Goal: Task Accomplishment & Management: Manage account settings

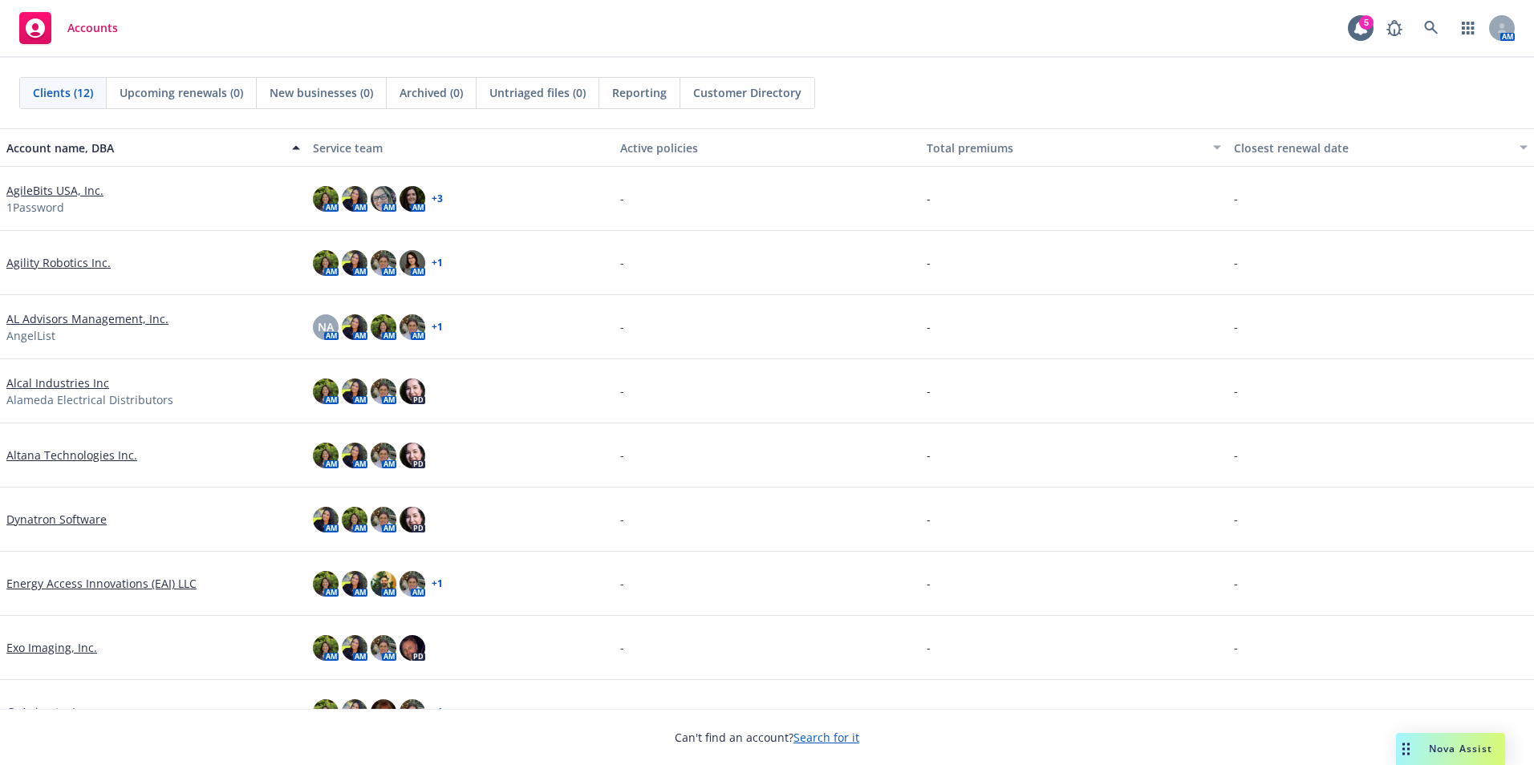
scroll to position [228, 0]
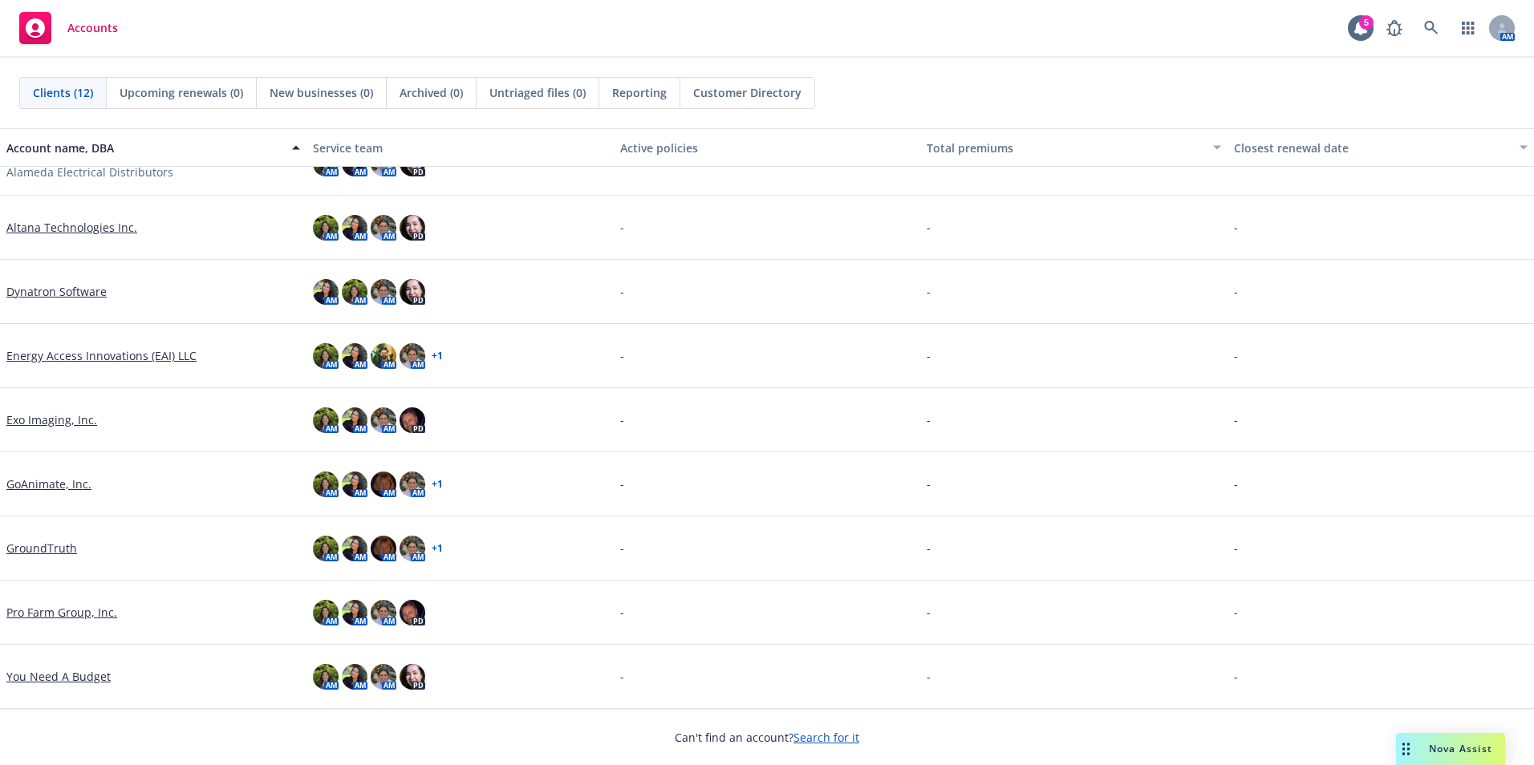
click at [28, 546] on link "GroundTruth" at bounding box center [41, 548] width 71 height 17
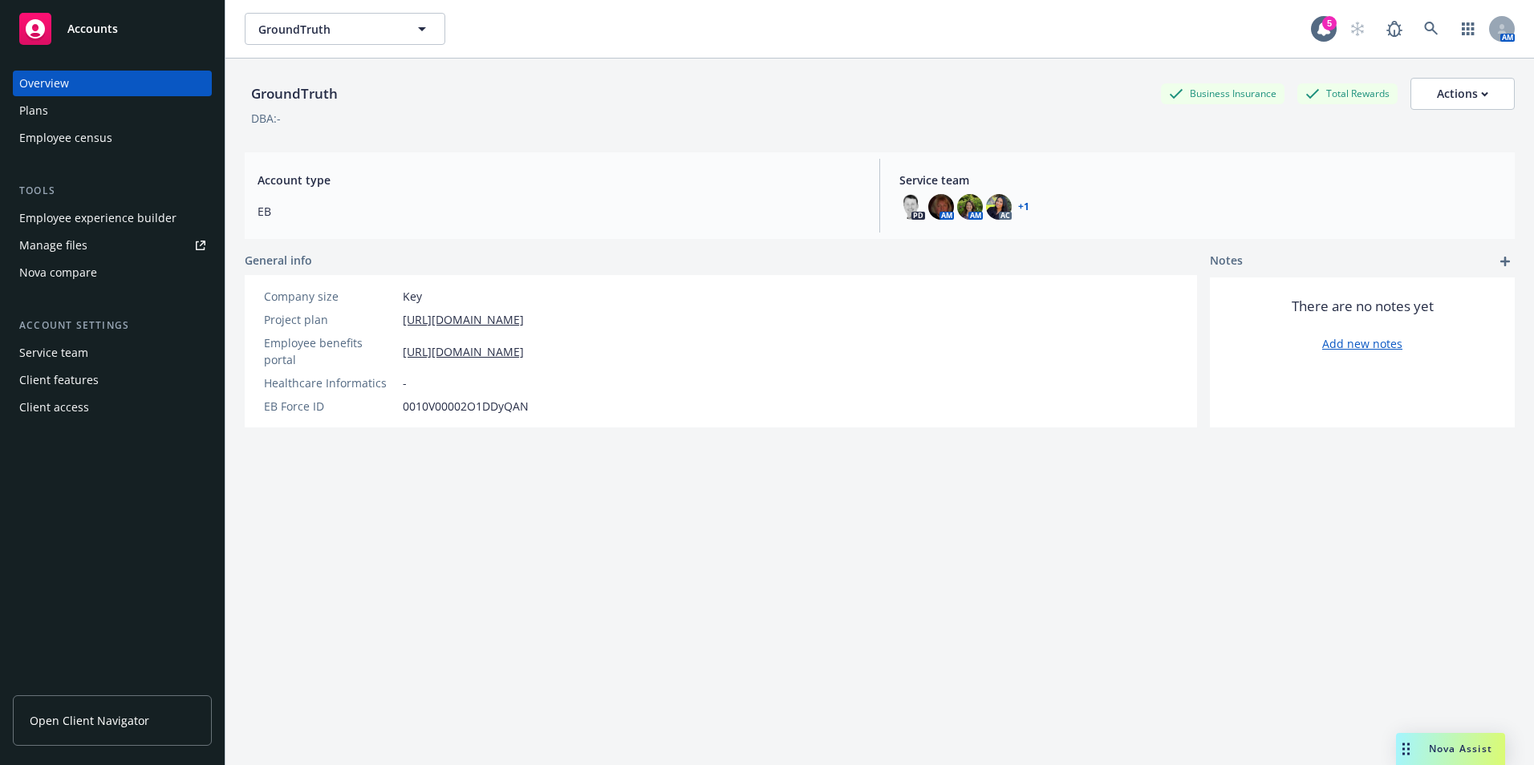
click at [57, 214] on div "Employee experience builder" at bounding box center [97, 218] width 157 height 26
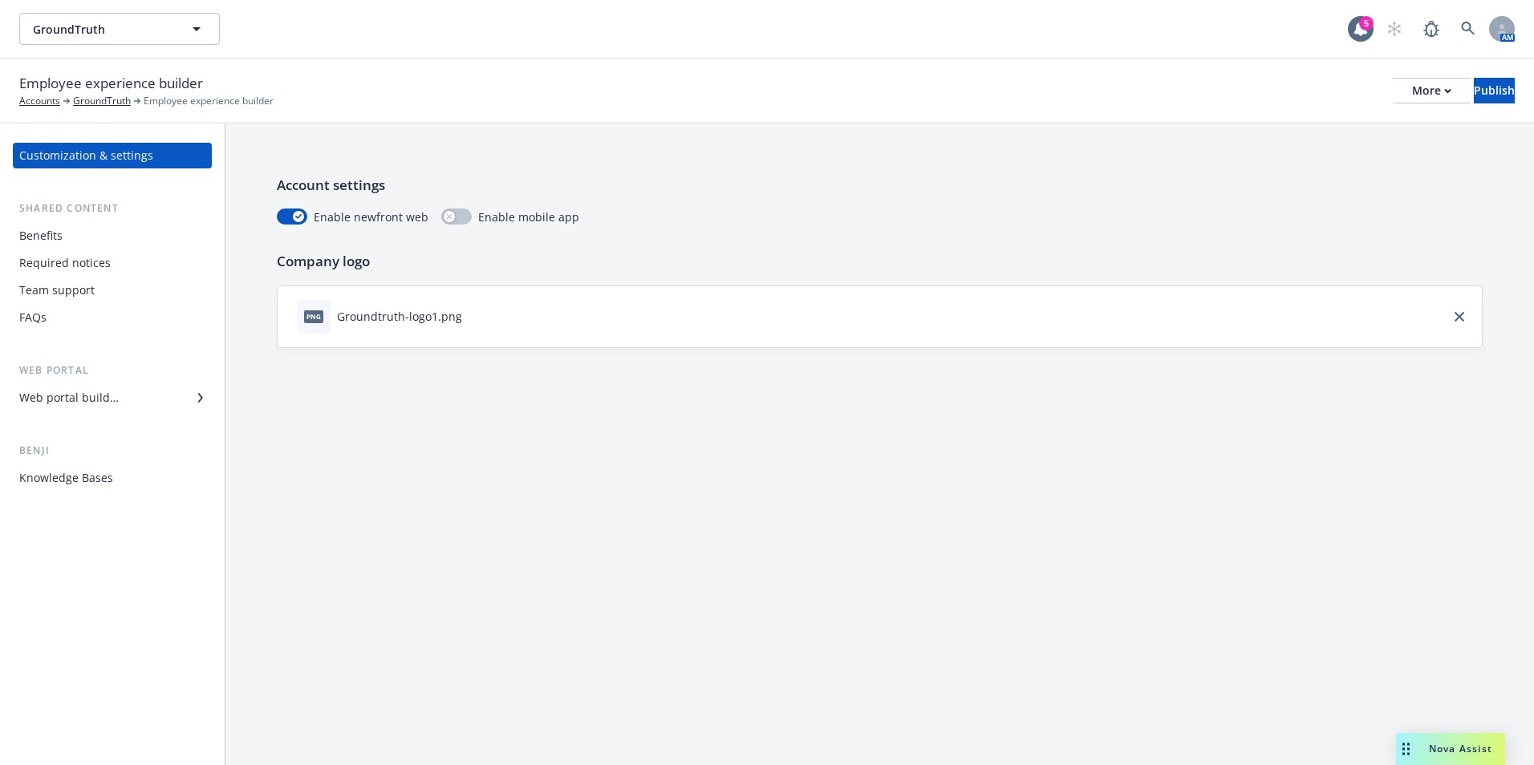
click at [117, 266] on div "Required notices" at bounding box center [112, 263] width 186 height 26
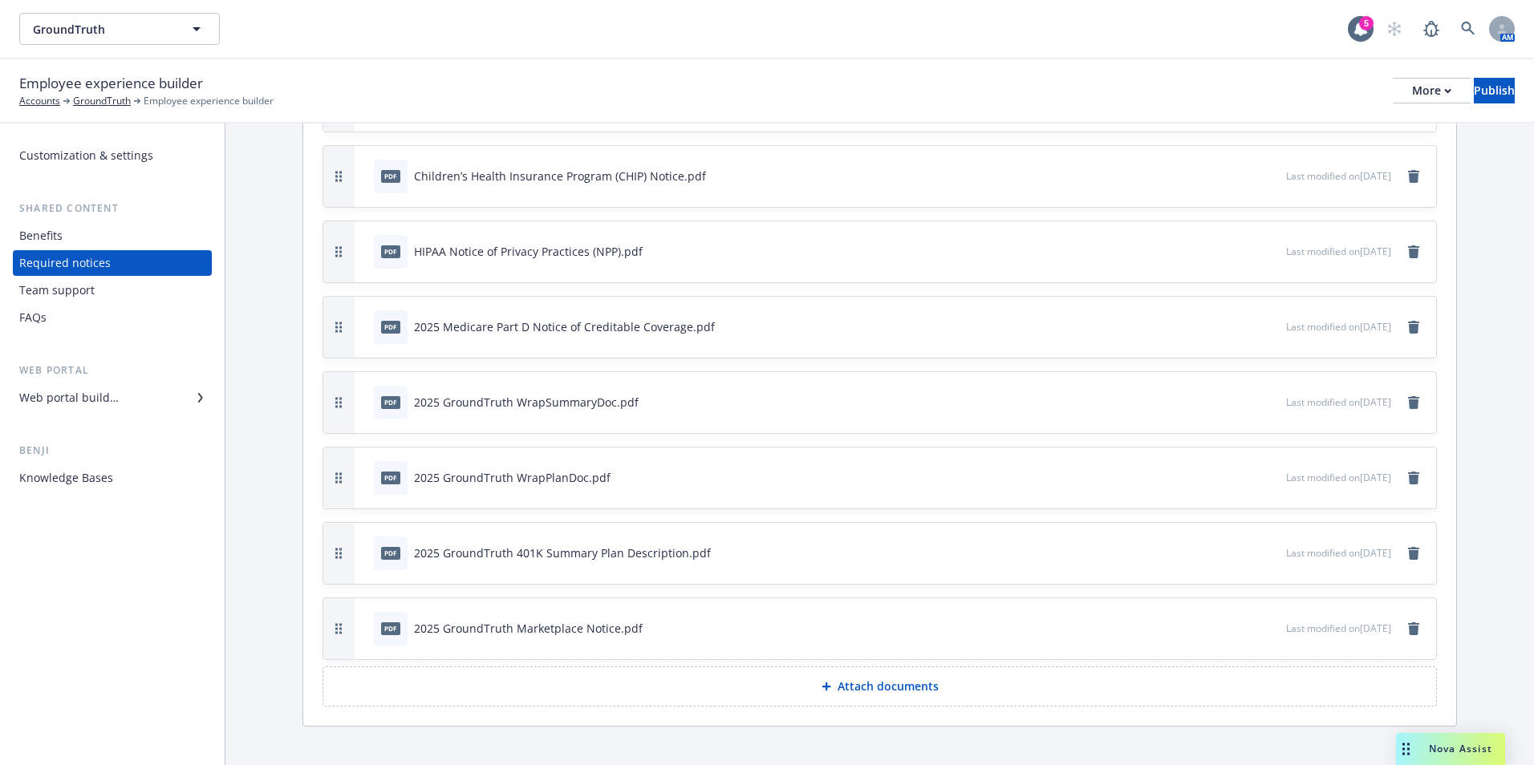
scroll to position [481, 0]
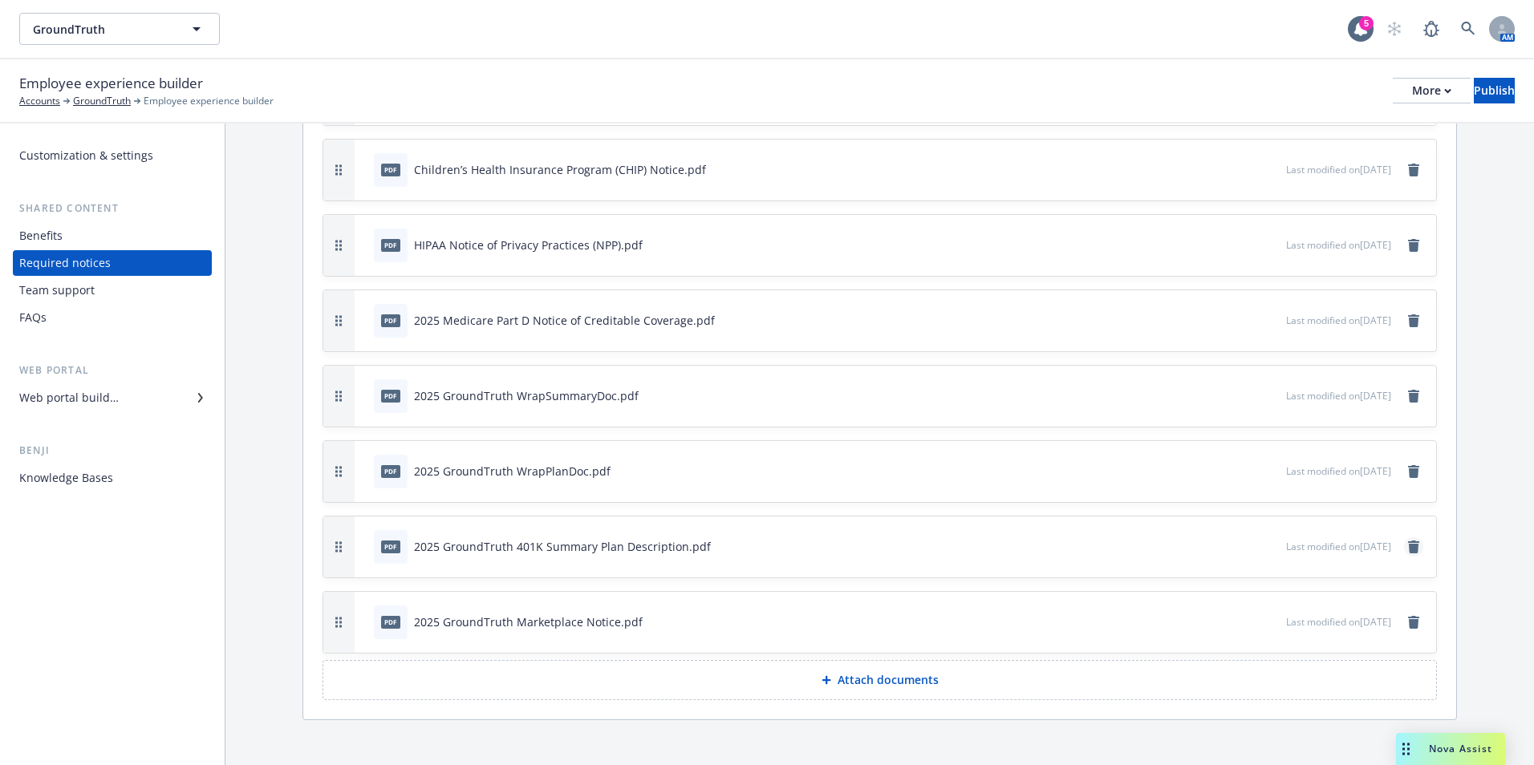
click at [1404, 541] on link "remove" at bounding box center [1413, 546] width 19 height 19
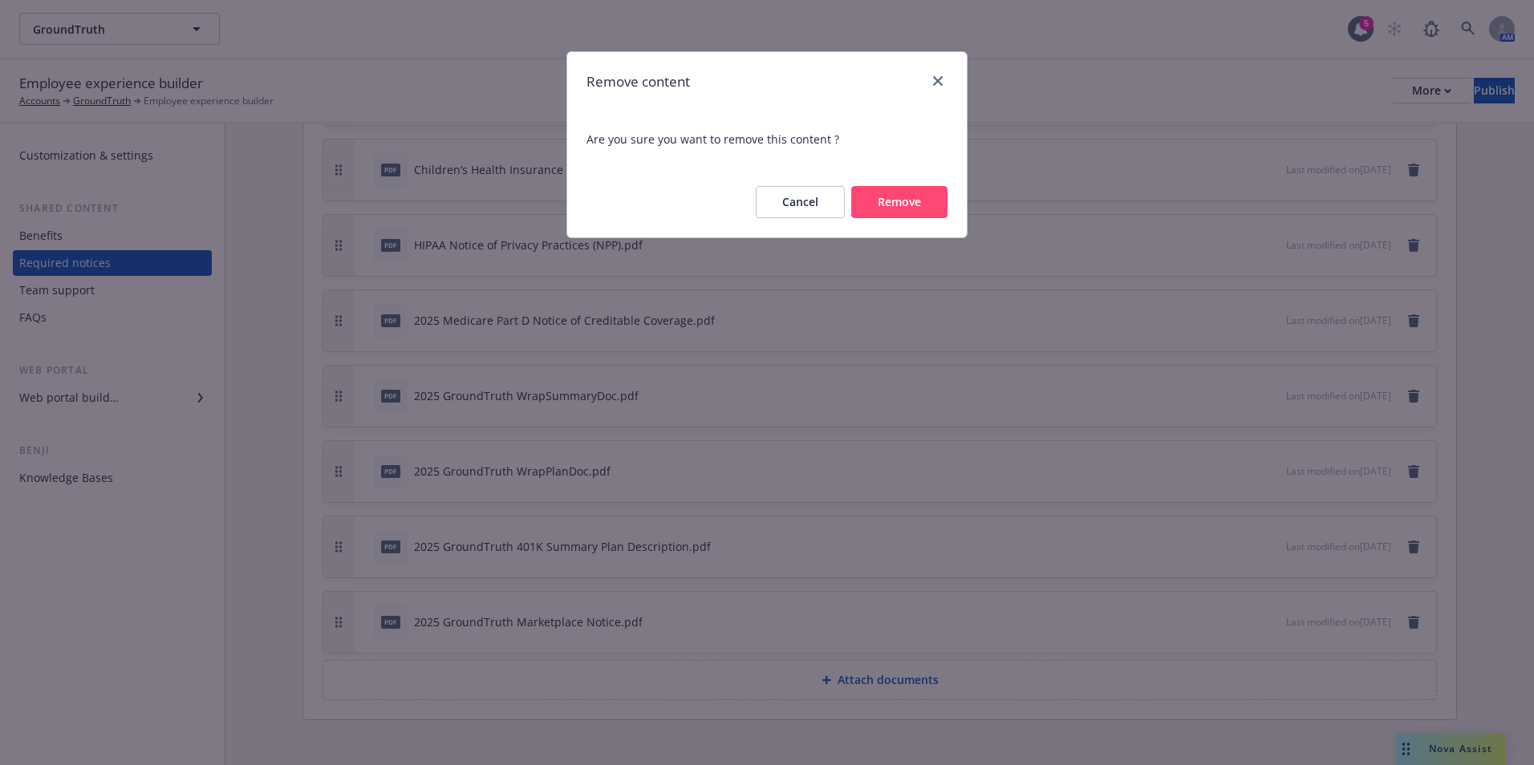
click at [878, 198] on button "Remove" at bounding box center [899, 202] width 96 height 32
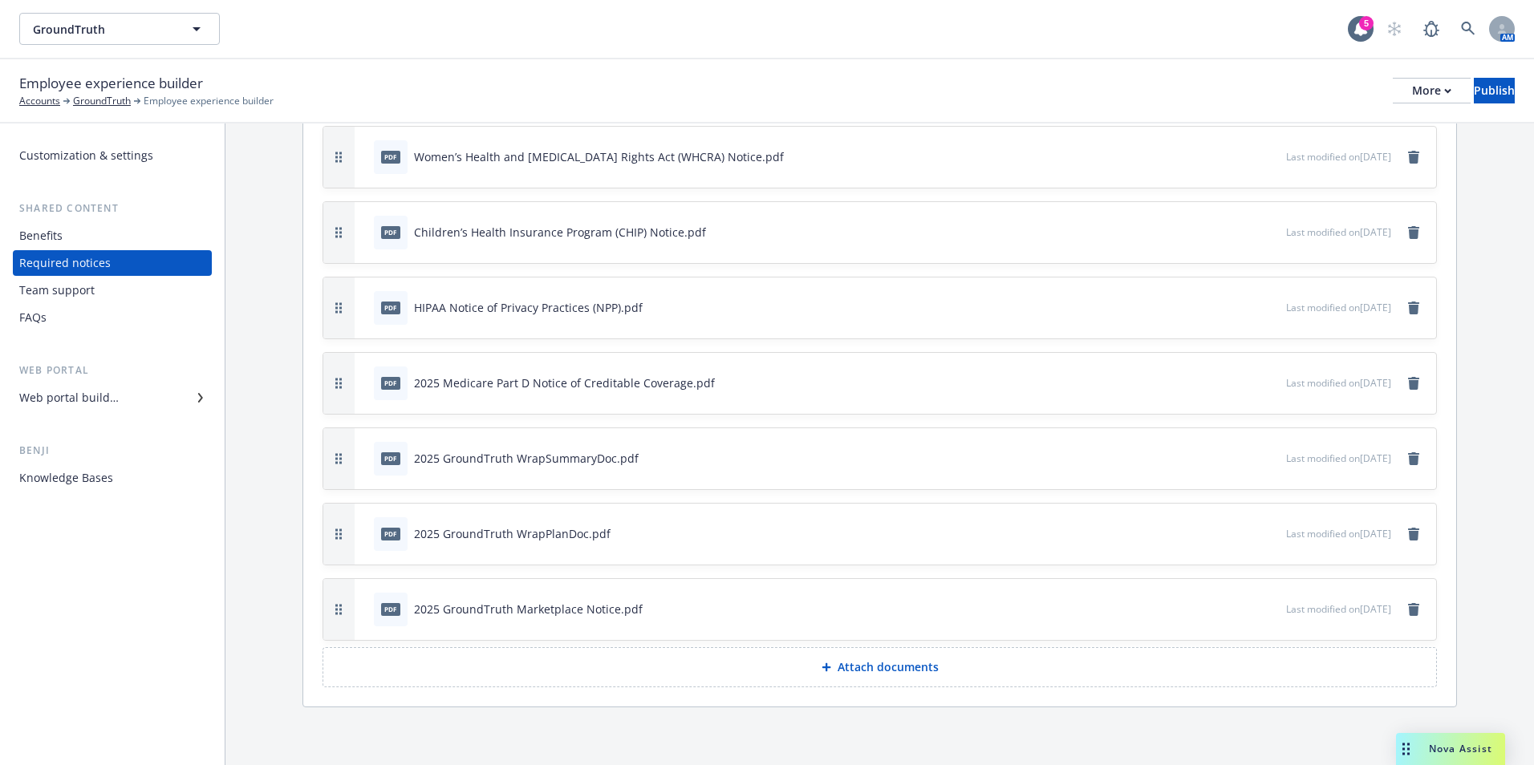
click at [841, 663] on p "Attach documents" at bounding box center [887, 667] width 101 height 16
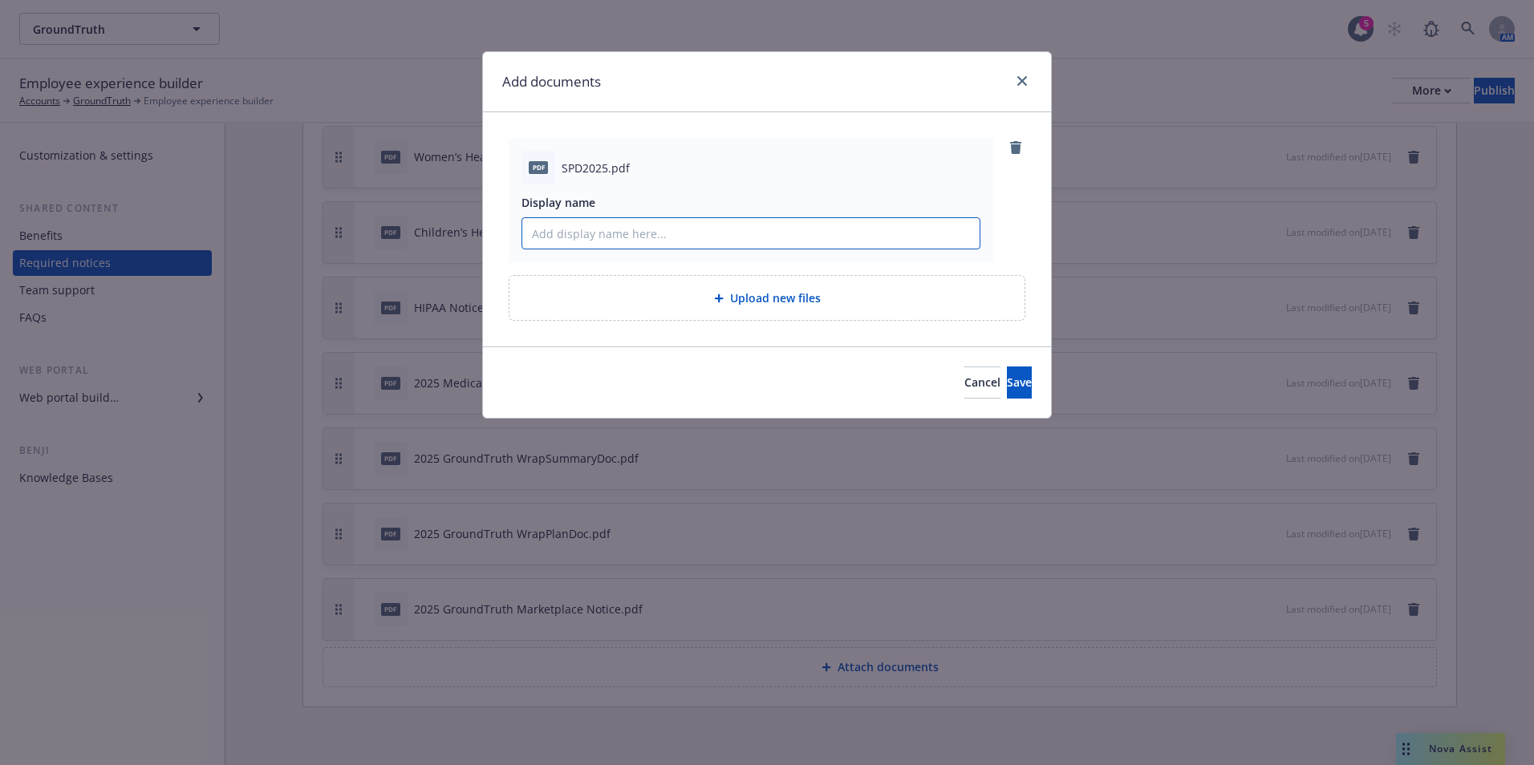
click at [668, 238] on input "Display name" at bounding box center [750, 233] width 457 height 30
paste input "2025 GroundTruth 401K Summary Plan Description."
type input "2025 GroundTruth 401K Summary Plan Description."
click at [1007, 383] on span "Save" at bounding box center [1019, 382] width 25 height 15
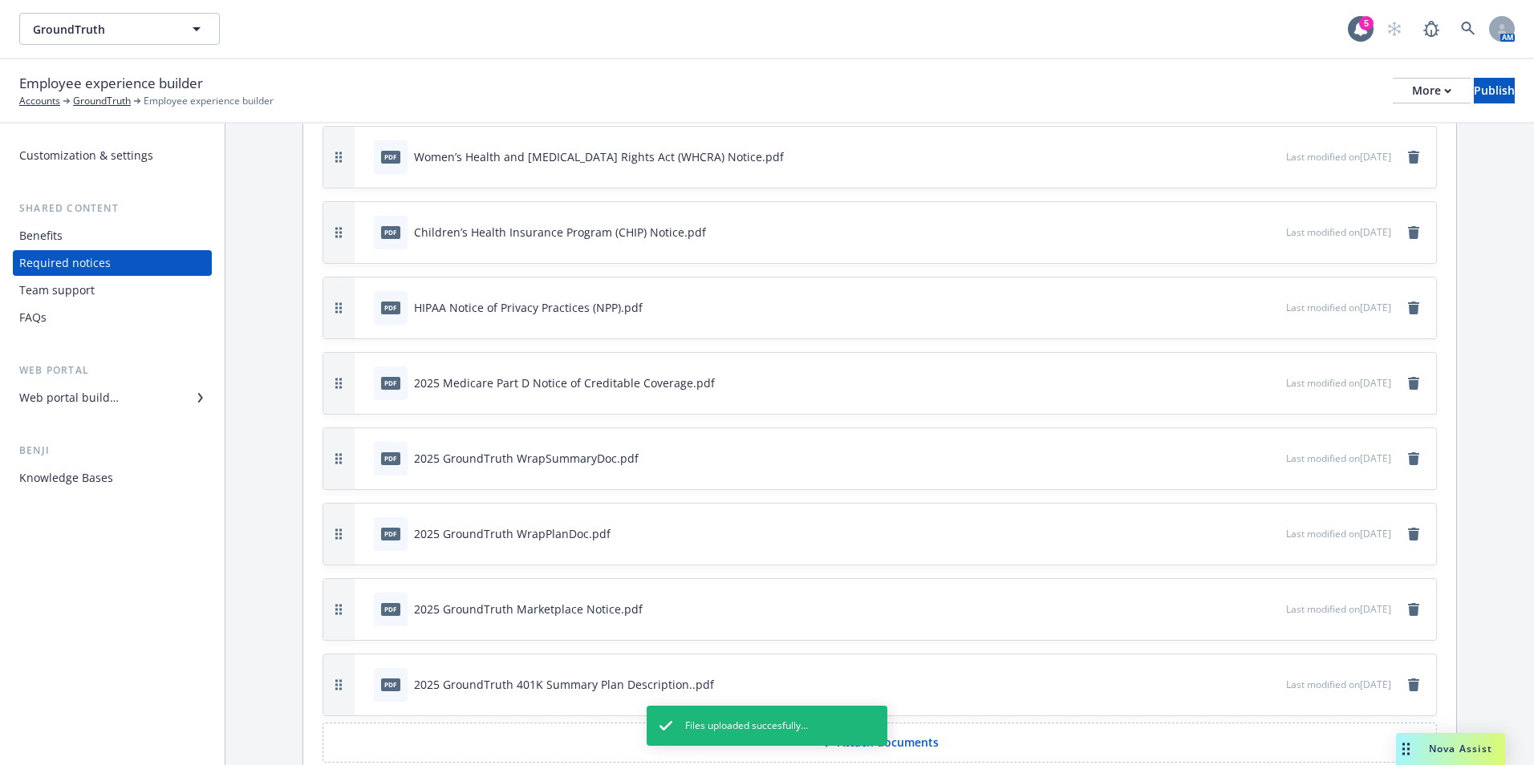
click at [1263, 685] on icon "preview file" at bounding box center [1270, 683] width 14 height 11
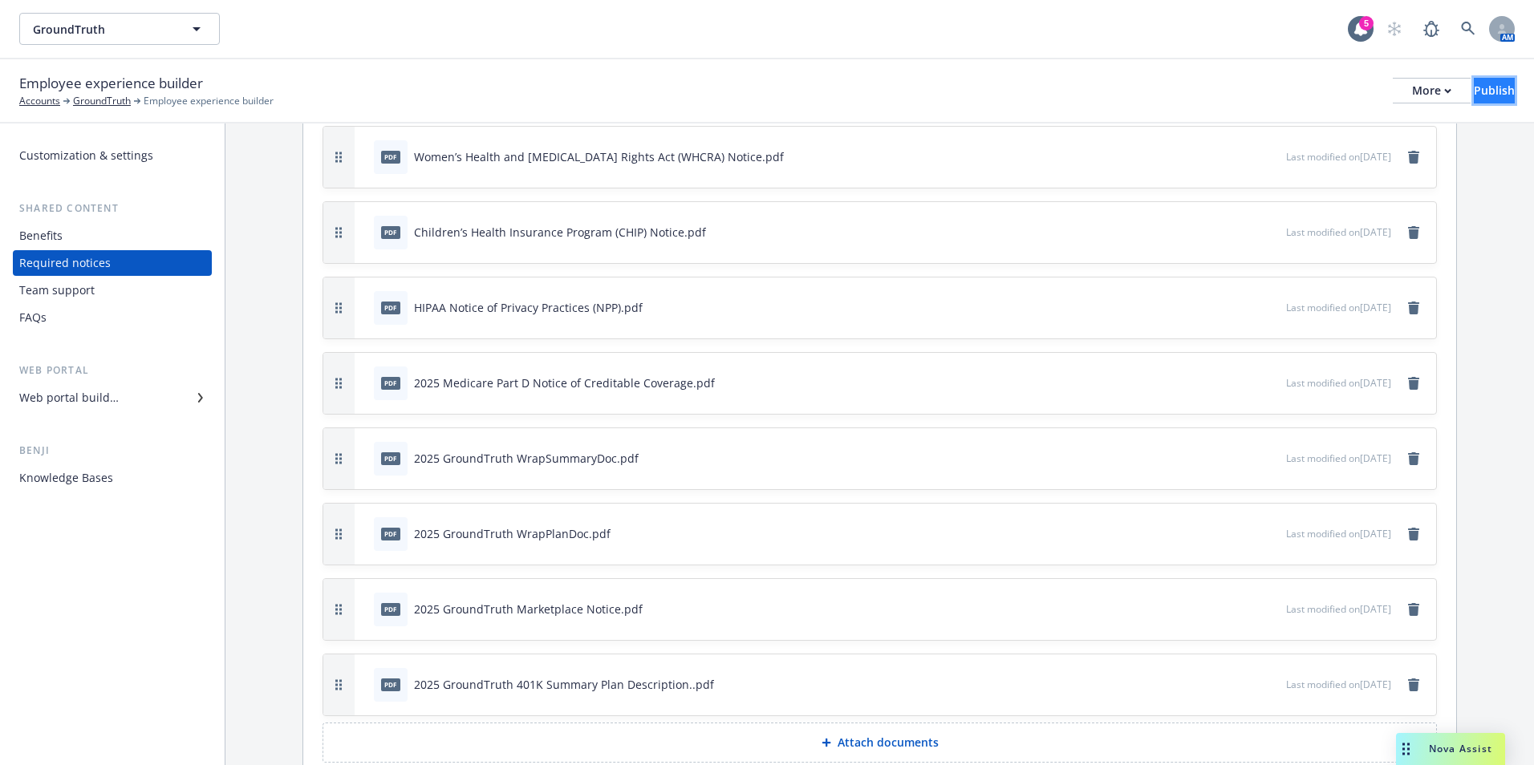
click at [1493, 80] on button "Publish" at bounding box center [1493, 91] width 41 height 26
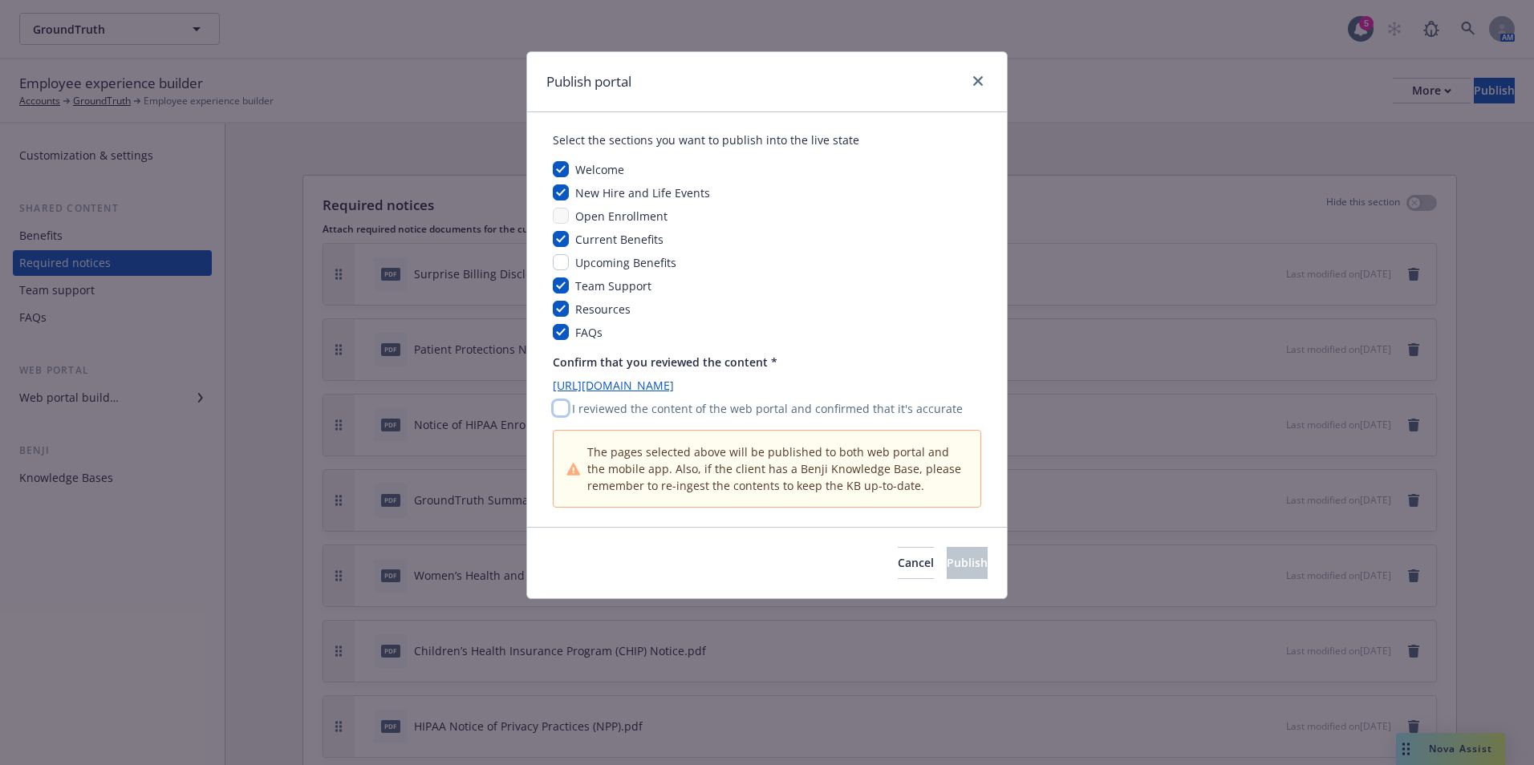
drag, startPoint x: 562, startPoint y: 411, endPoint x: 582, endPoint y: 415, distance: 19.7
click at [564, 411] on input "checkbox" at bounding box center [561, 408] width 16 height 16
checkbox input "true"
click at [957, 561] on span "Publish" at bounding box center [966, 562] width 41 height 15
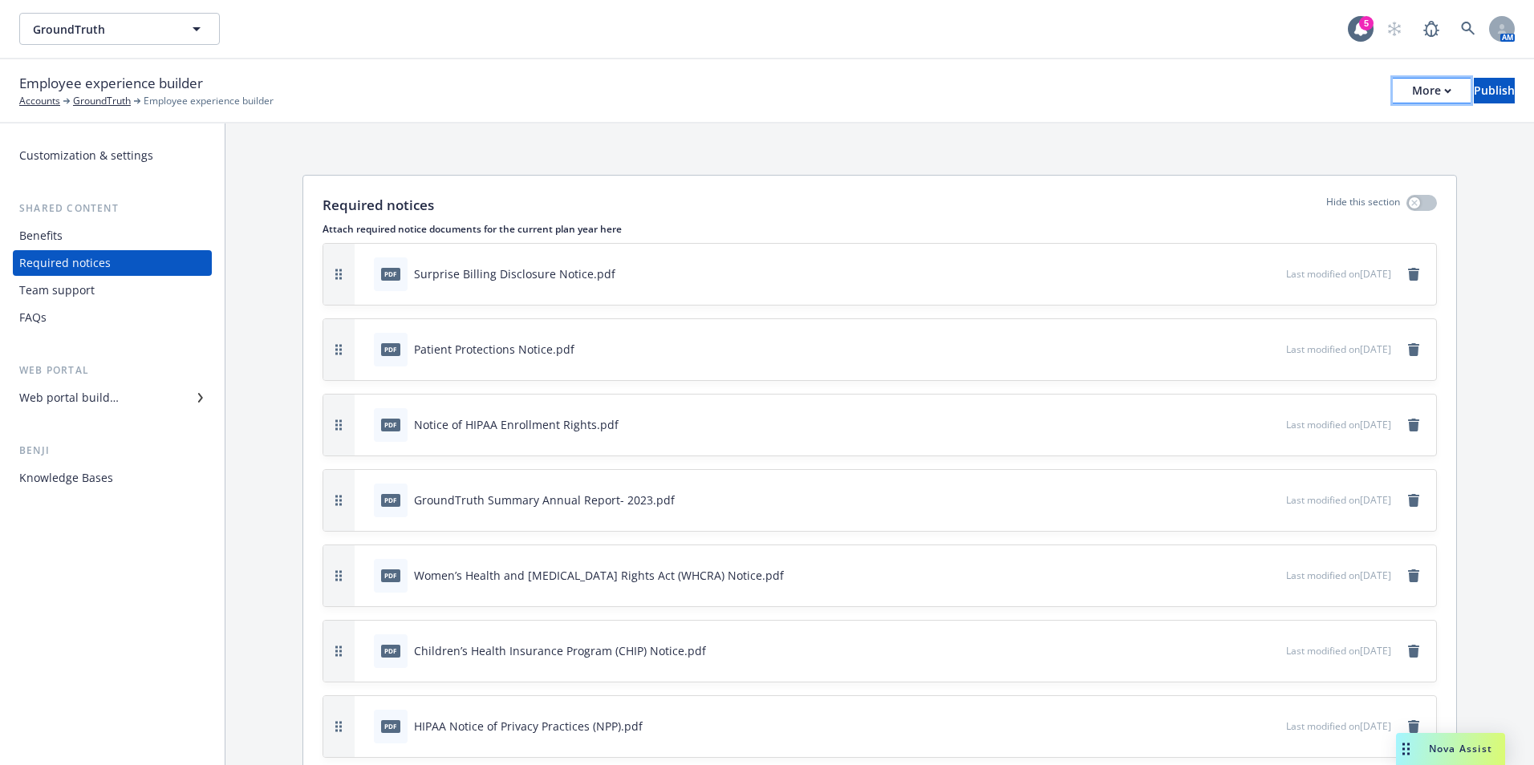
click at [1412, 98] on div "More" at bounding box center [1431, 91] width 39 height 24
click at [1339, 163] on link "Copy portal link" at bounding box center [1298, 159] width 237 height 32
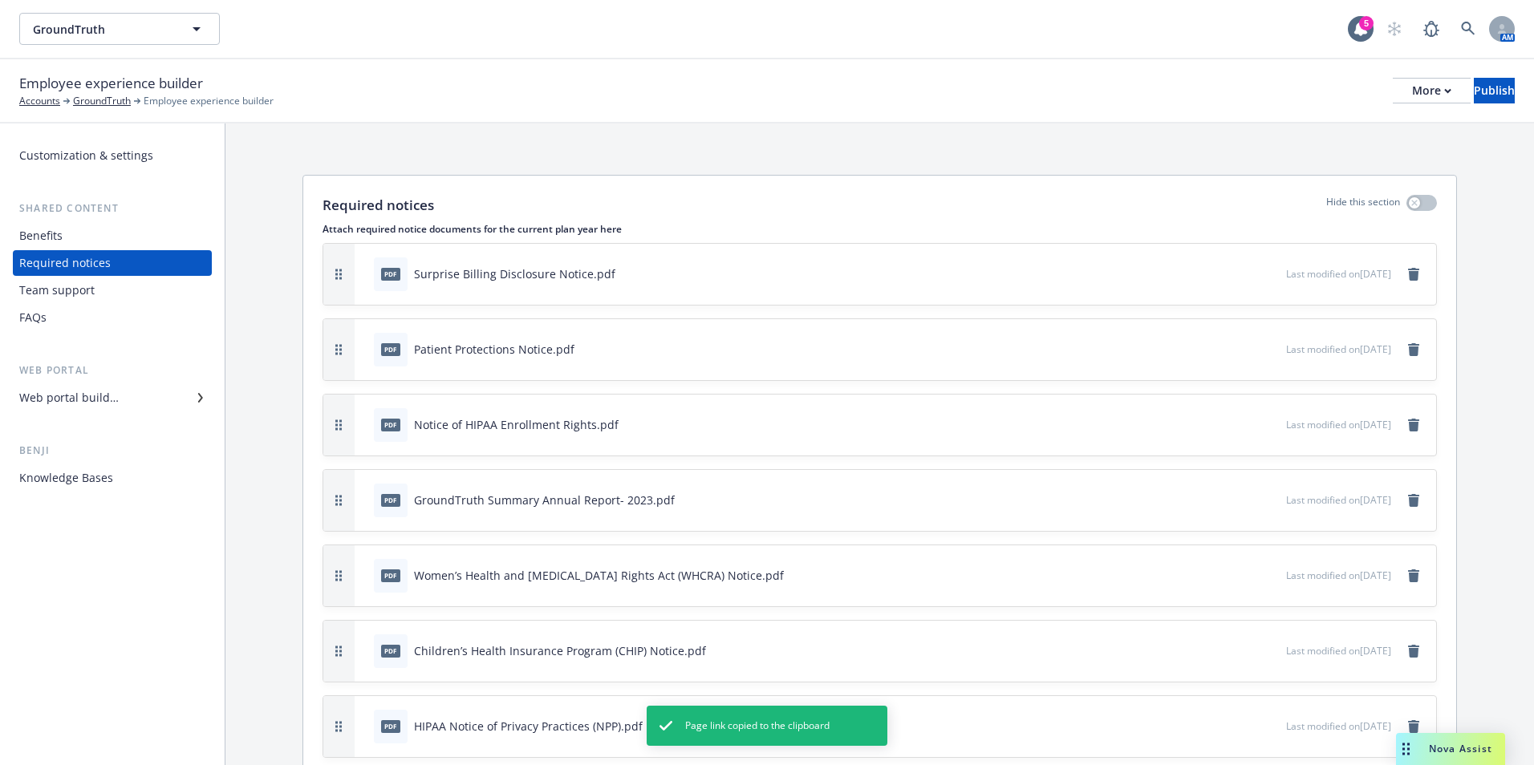
drag, startPoint x: 1436, startPoint y: 164, endPoint x: 1366, endPoint y: 121, distance: 81.7
click at [1424, 159] on div "Required notices Hide this section Attach required notice documents for the cur…" at bounding box center [879, 692] width 1308 height 1136
click at [1412, 90] on div "More" at bounding box center [1431, 91] width 39 height 24
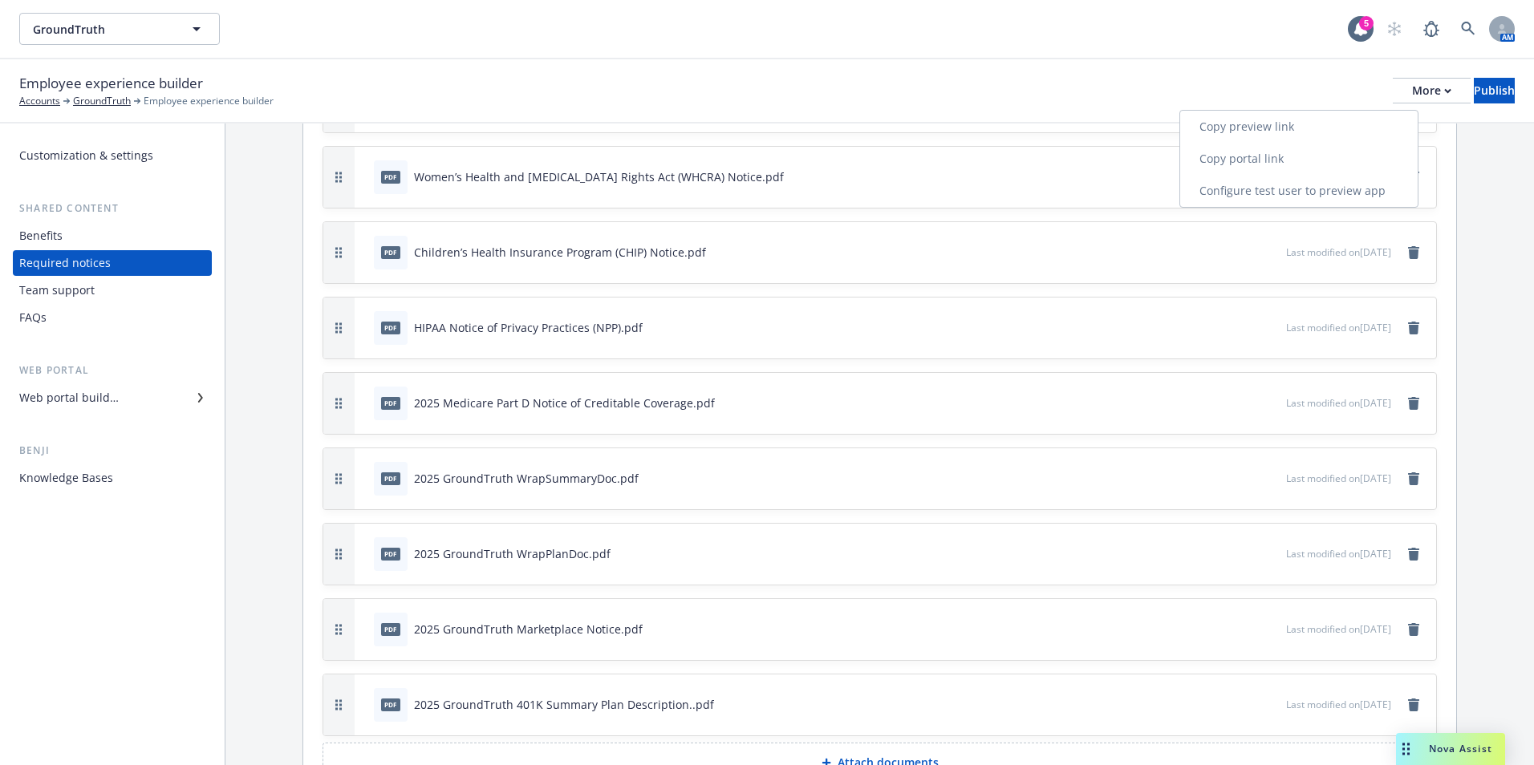
scroll to position [494, 0]
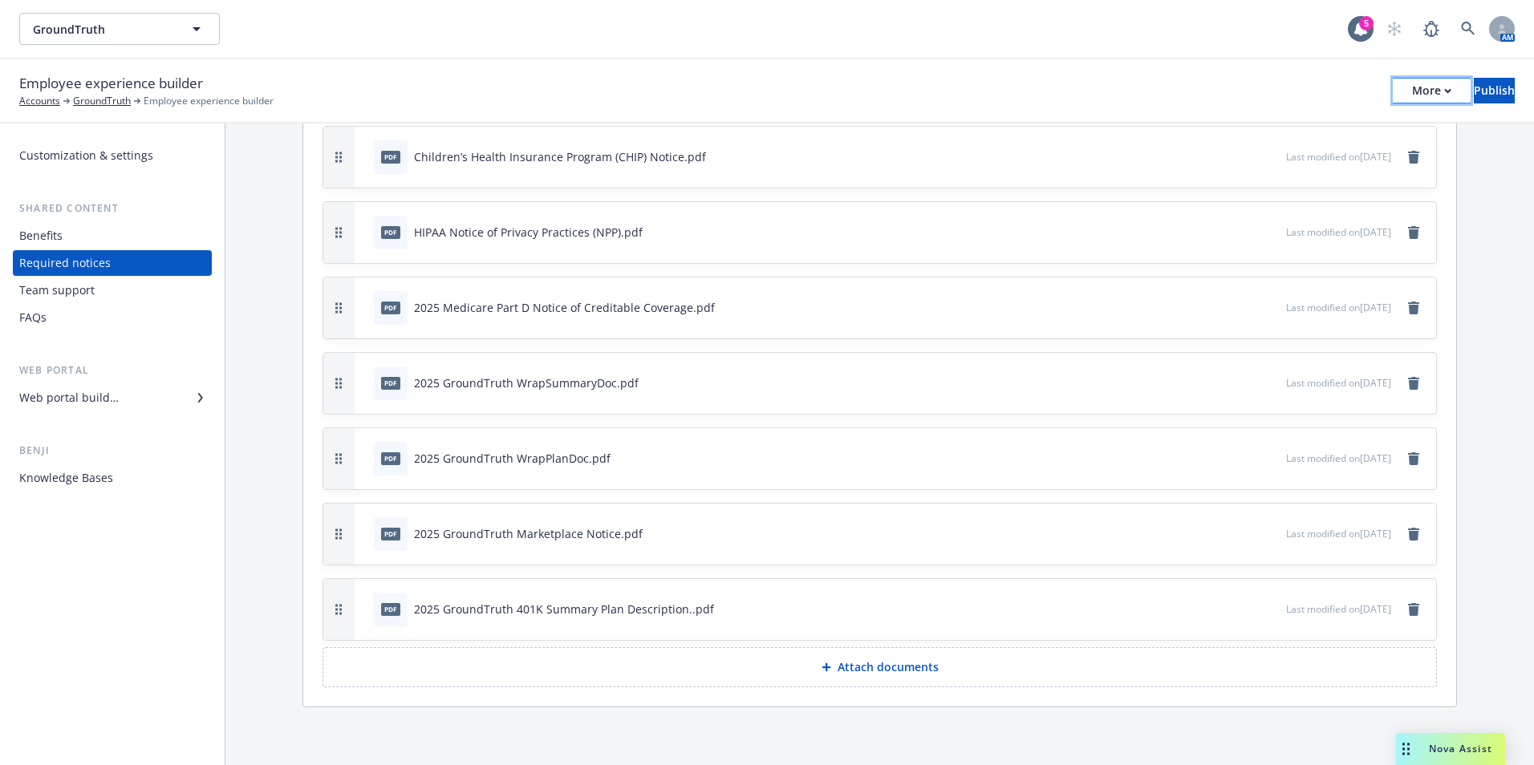
click at [1412, 92] on div "More" at bounding box center [1431, 91] width 39 height 24
drag, startPoint x: 1335, startPoint y: 163, endPoint x: 1326, endPoint y: 156, distance: 11.4
click at [1336, 163] on link "Copy portal link" at bounding box center [1298, 159] width 237 height 32
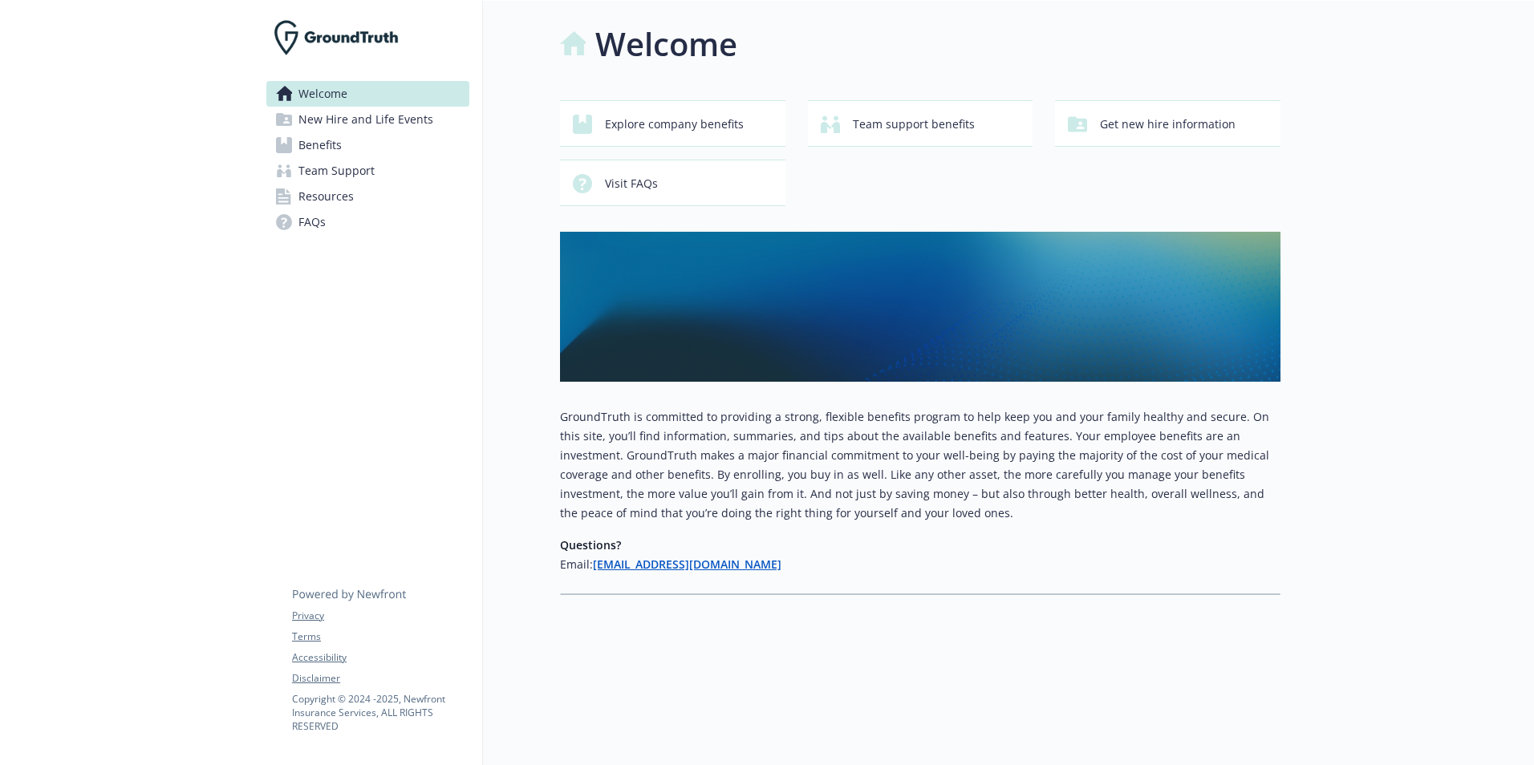
click at [343, 194] on span "Resources" at bounding box center [325, 197] width 55 height 26
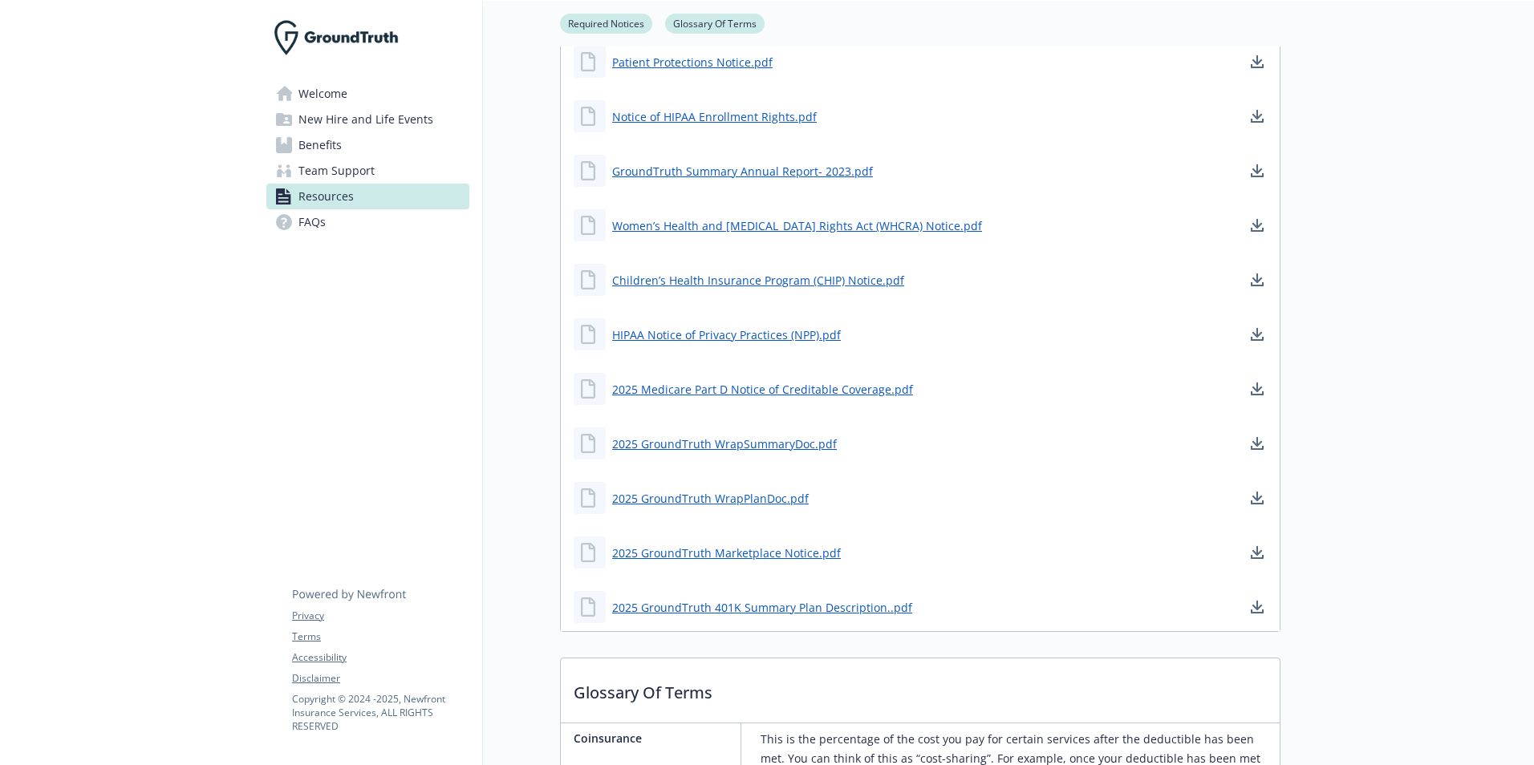
scroll to position [722, 0]
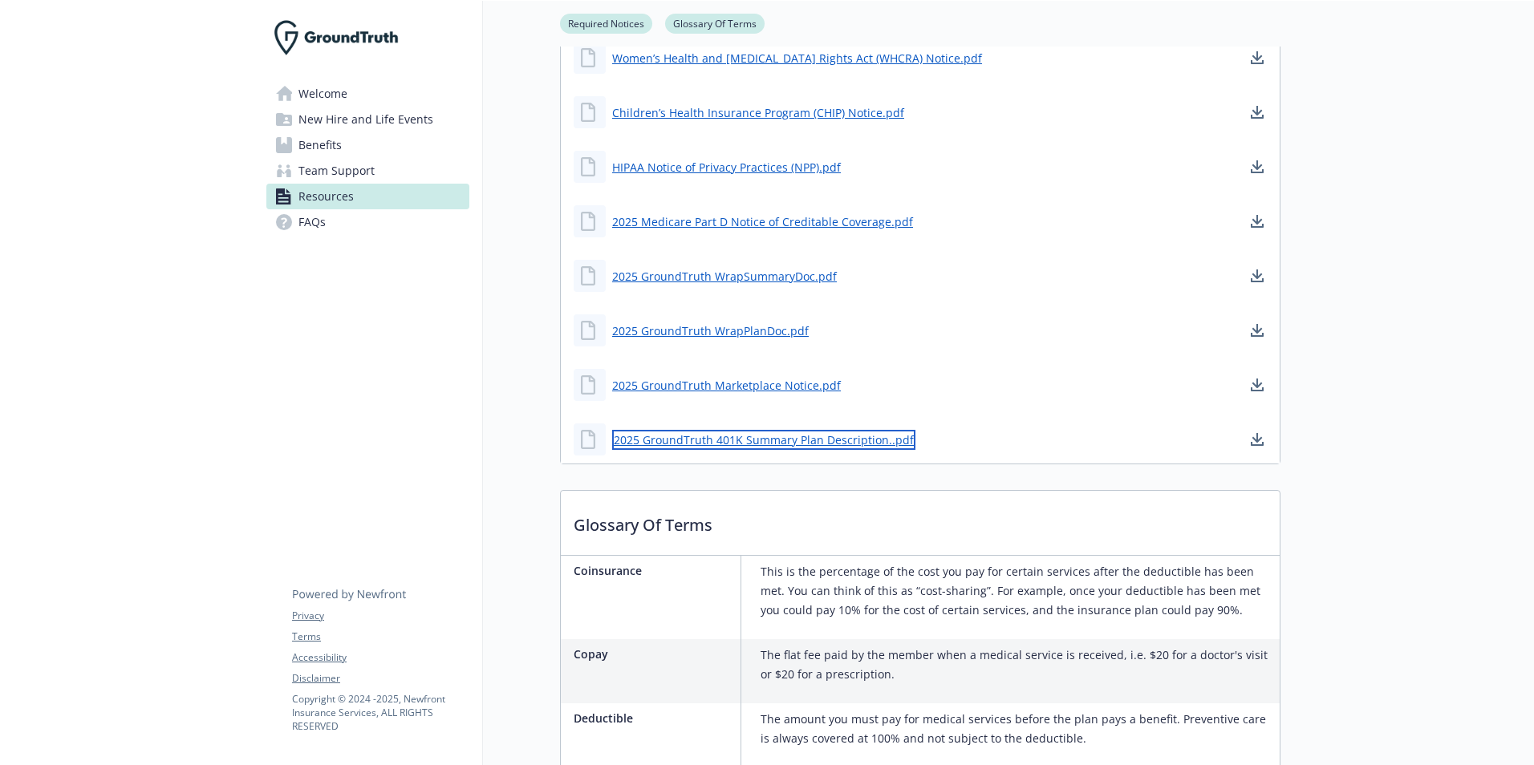
click at [774, 436] on link "2025 GroundTruth 401K Summary Plan Description..pdf" at bounding box center [763, 440] width 303 height 20
